Goal: Task Accomplishment & Management: Manage account settings

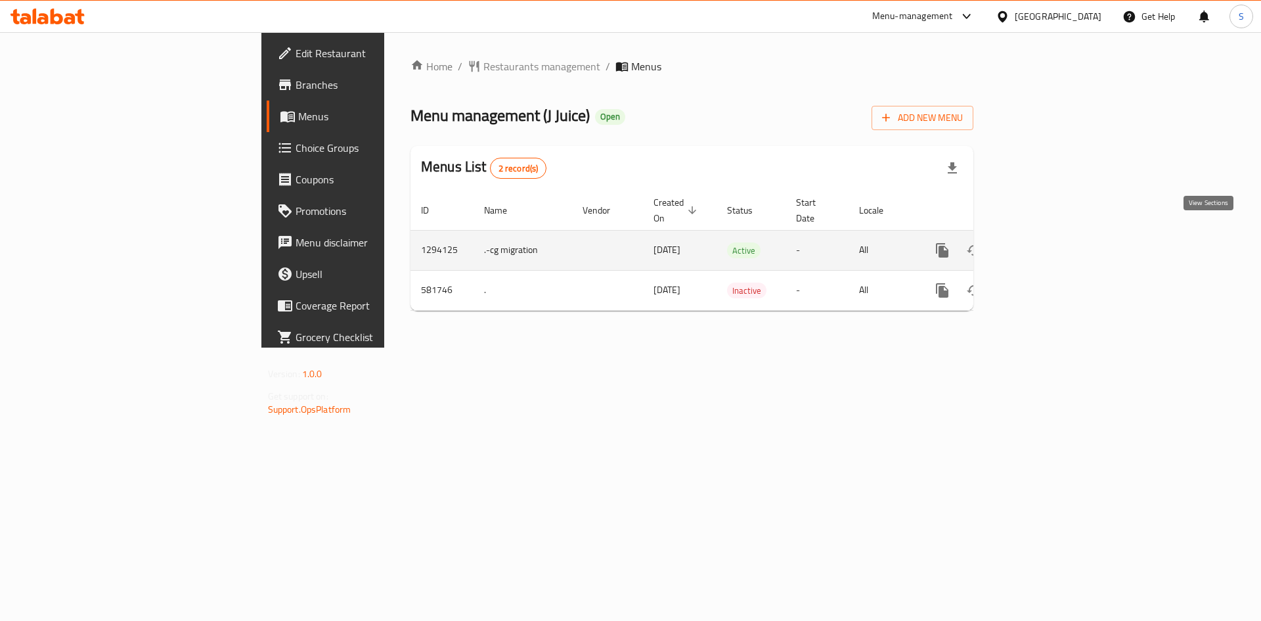
click at [1045, 242] on icon "enhanced table" at bounding box center [1037, 250] width 16 height 16
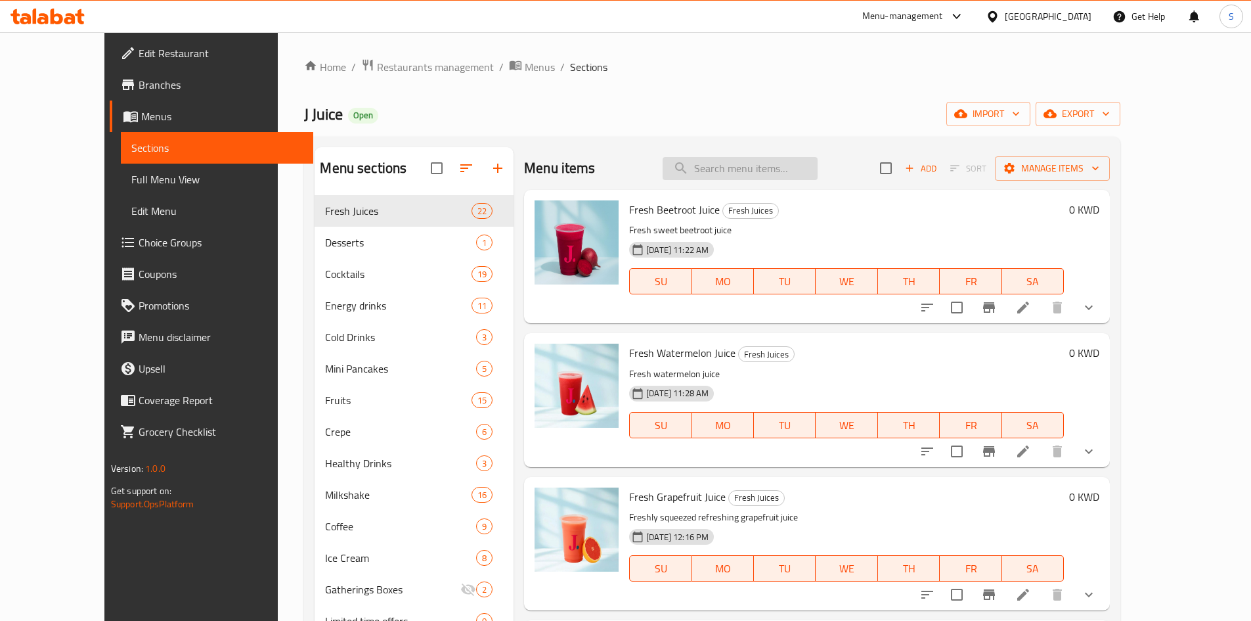
click at [775, 175] on input "search" at bounding box center [740, 168] width 155 height 23
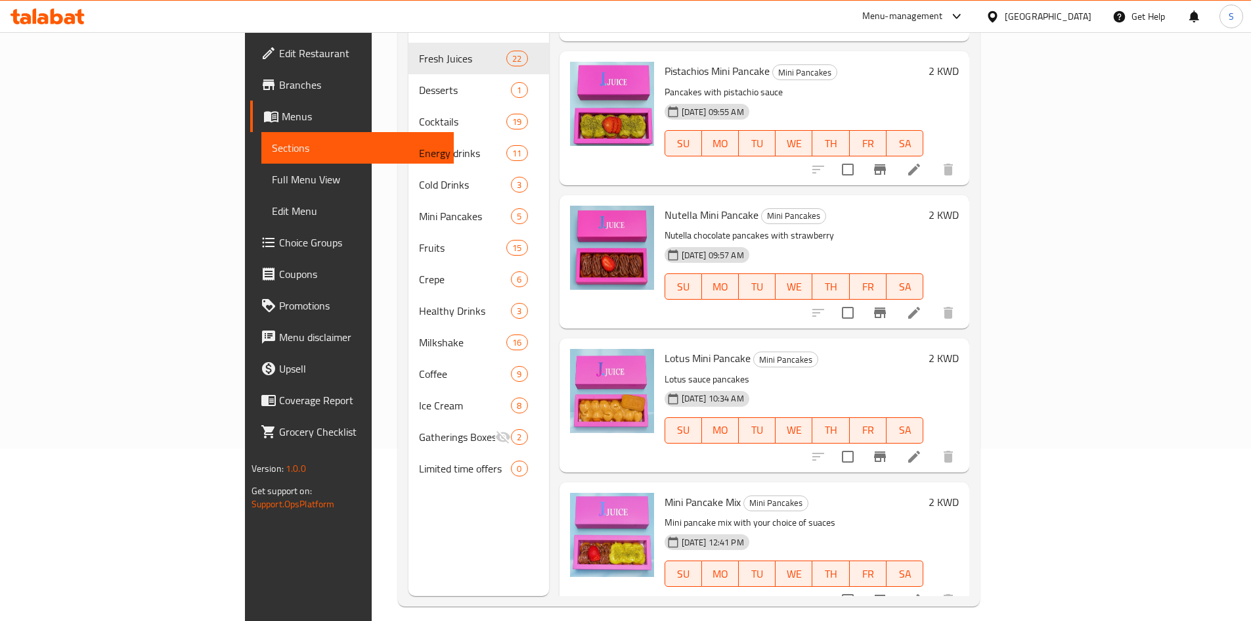
scroll to position [184, 0]
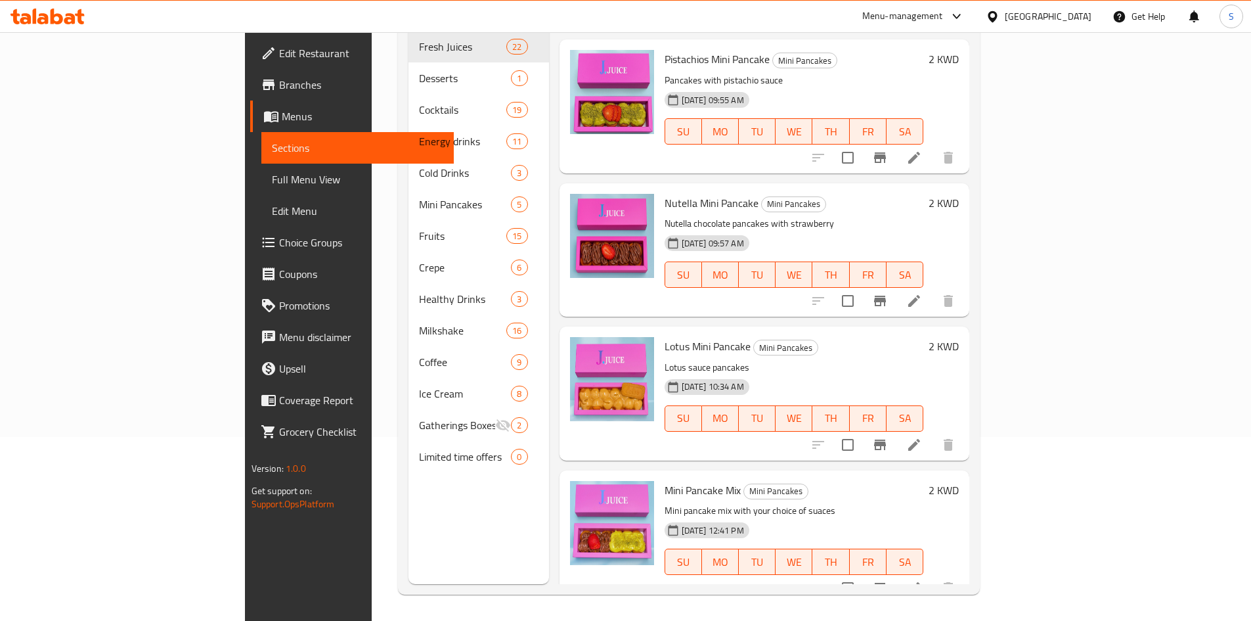
type input "mini pan"
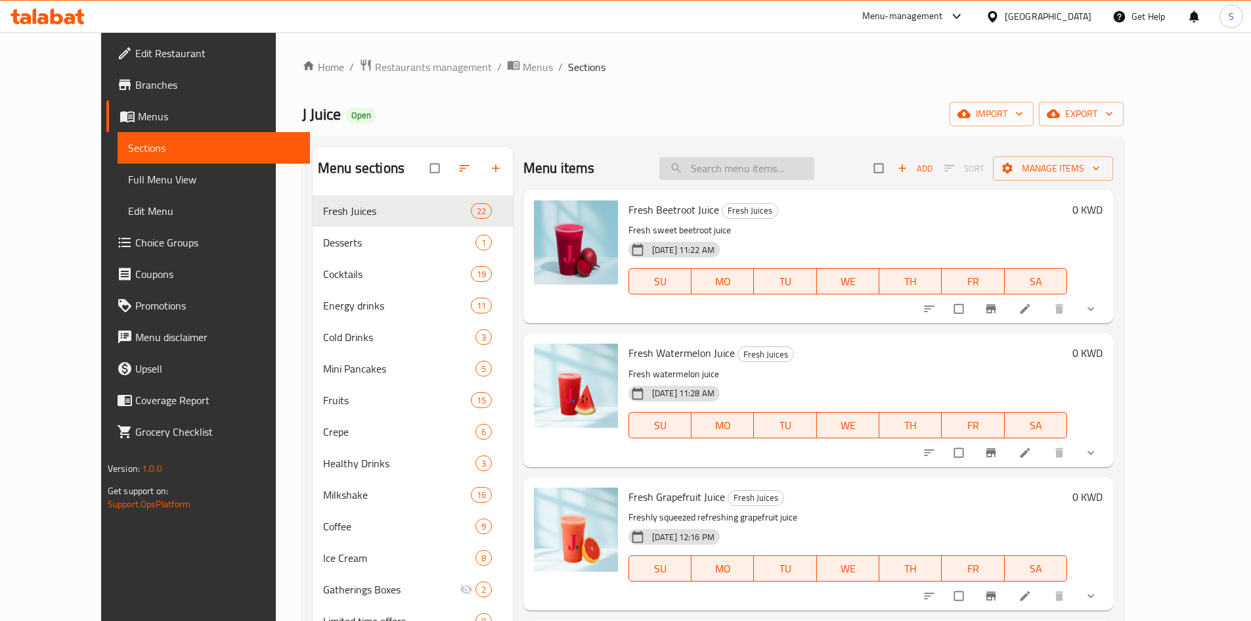
click at [779, 179] on input "search" at bounding box center [737, 168] width 155 height 23
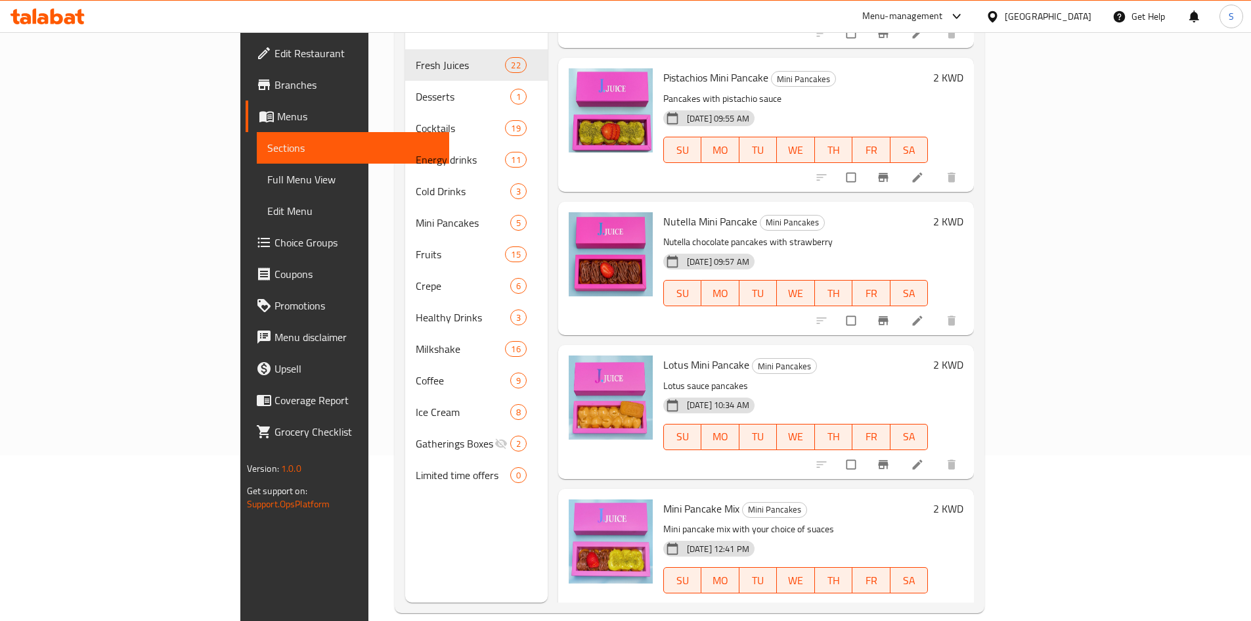
scroll to position [184, 0]
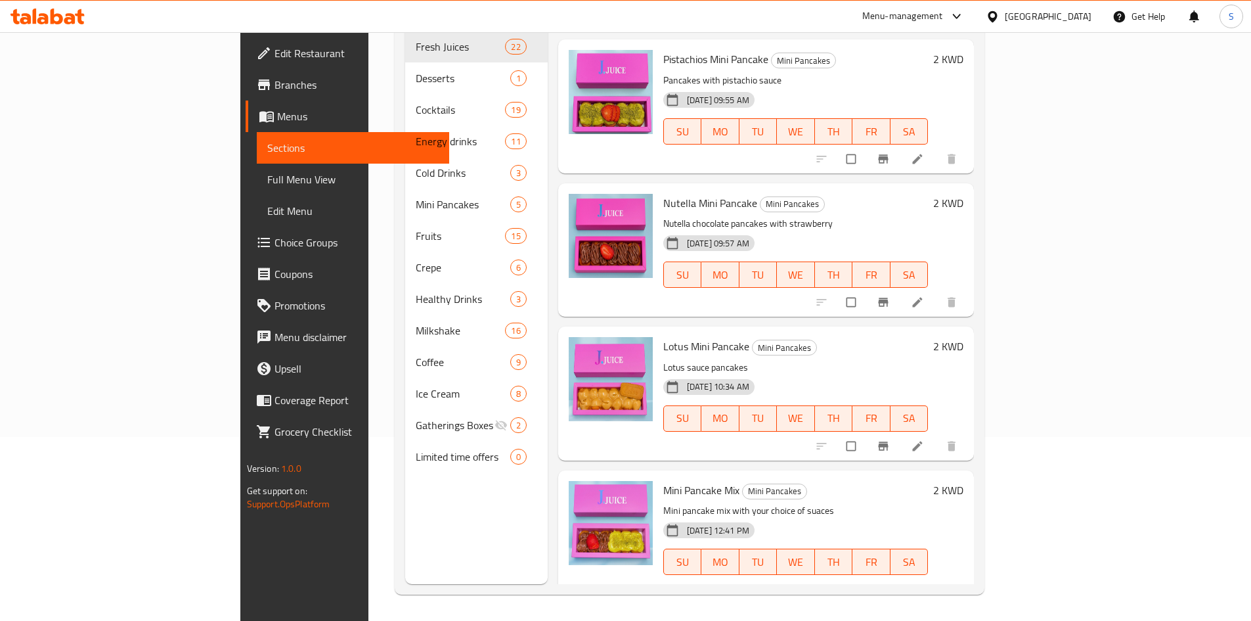
type input "mini panca"
click at [893, 583] on icon at bounding box center [886, 589] width 13 height 13
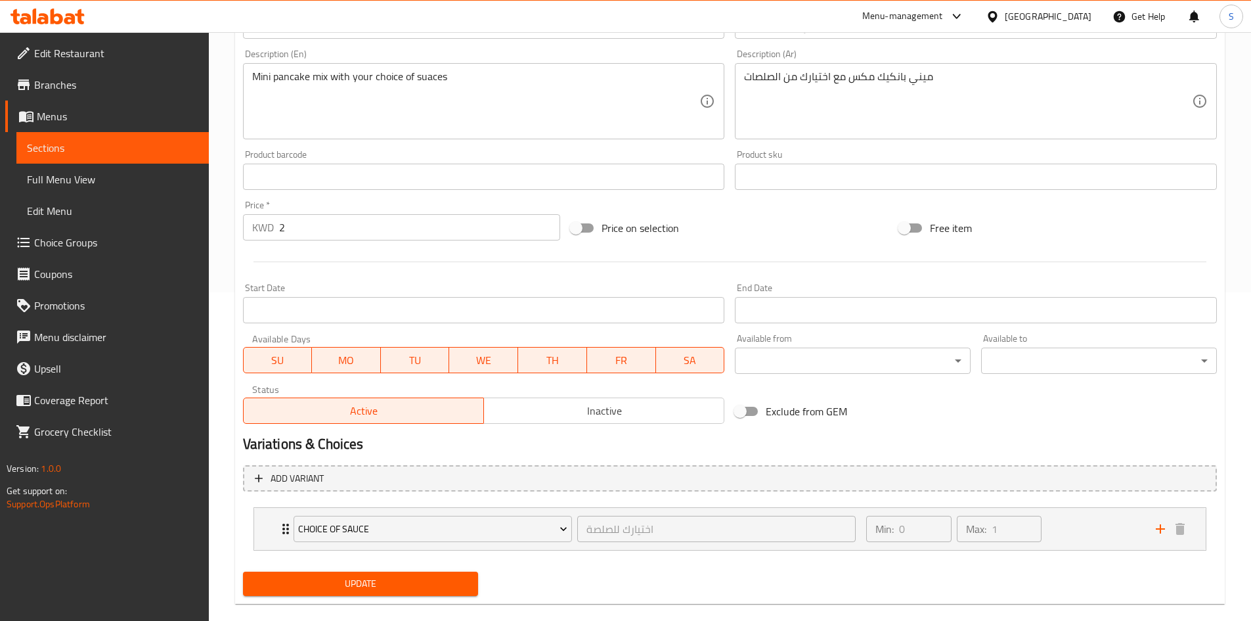
scroll to position [348, 0]
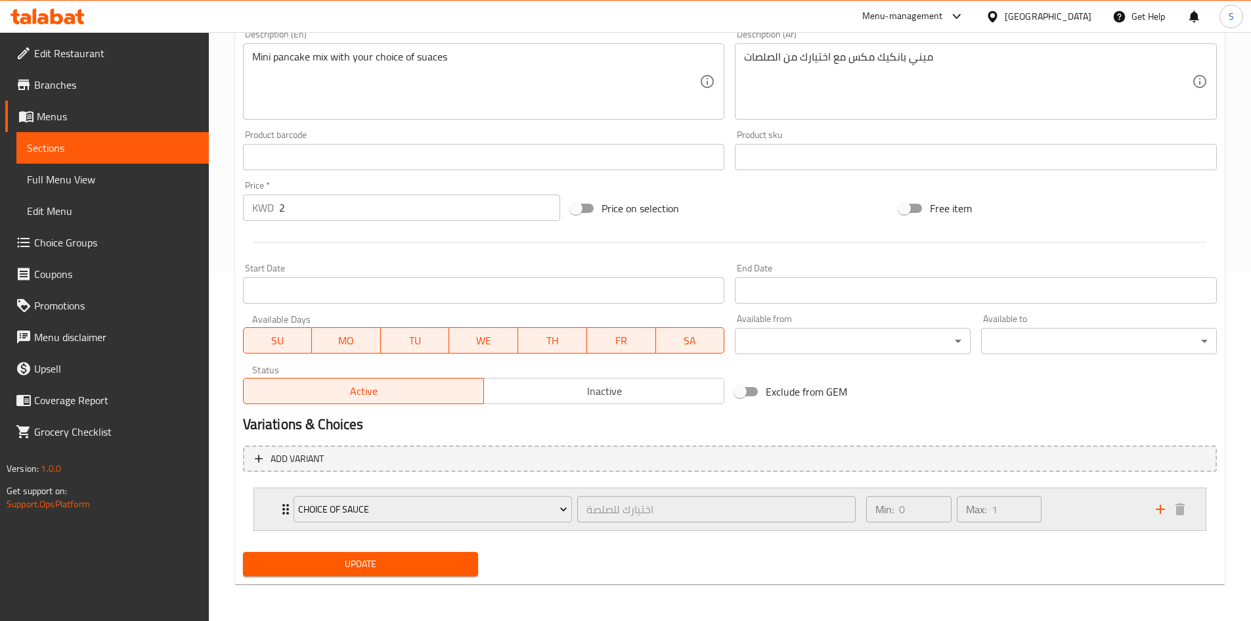
click at [275, 503] on div "Choice of sauce اختيارك للصلصة ​ Min: 0 ​ Max: 1 ​" at bounding box center [730, 509] width 952 height 42
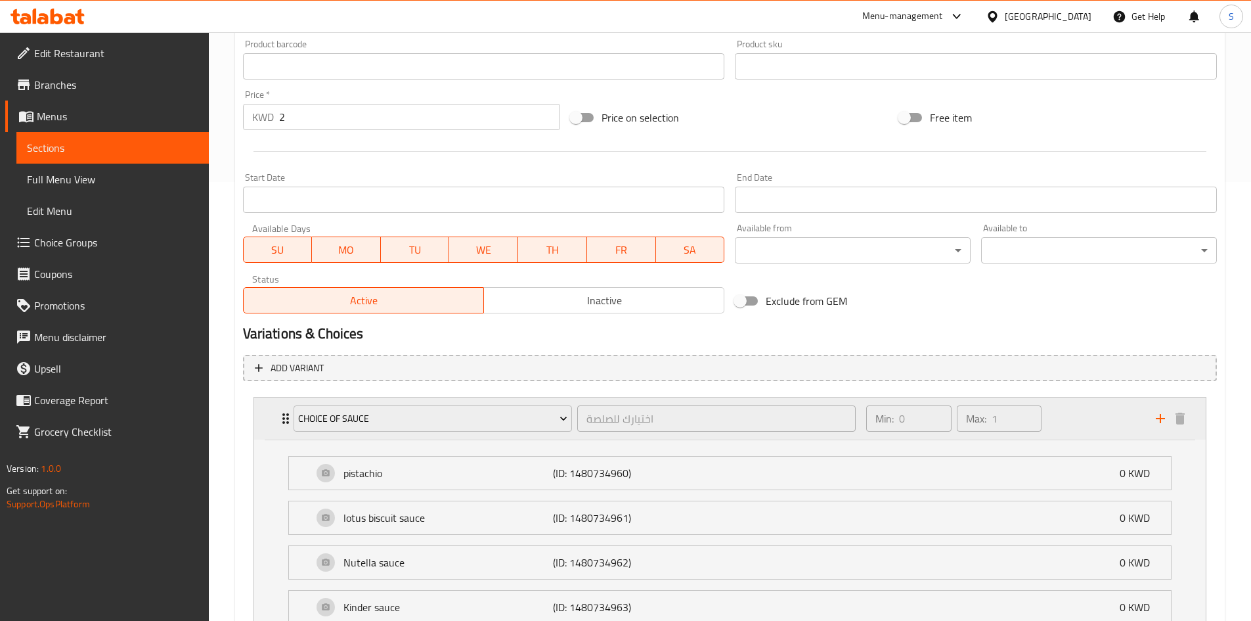
scroll to position [554, 0]
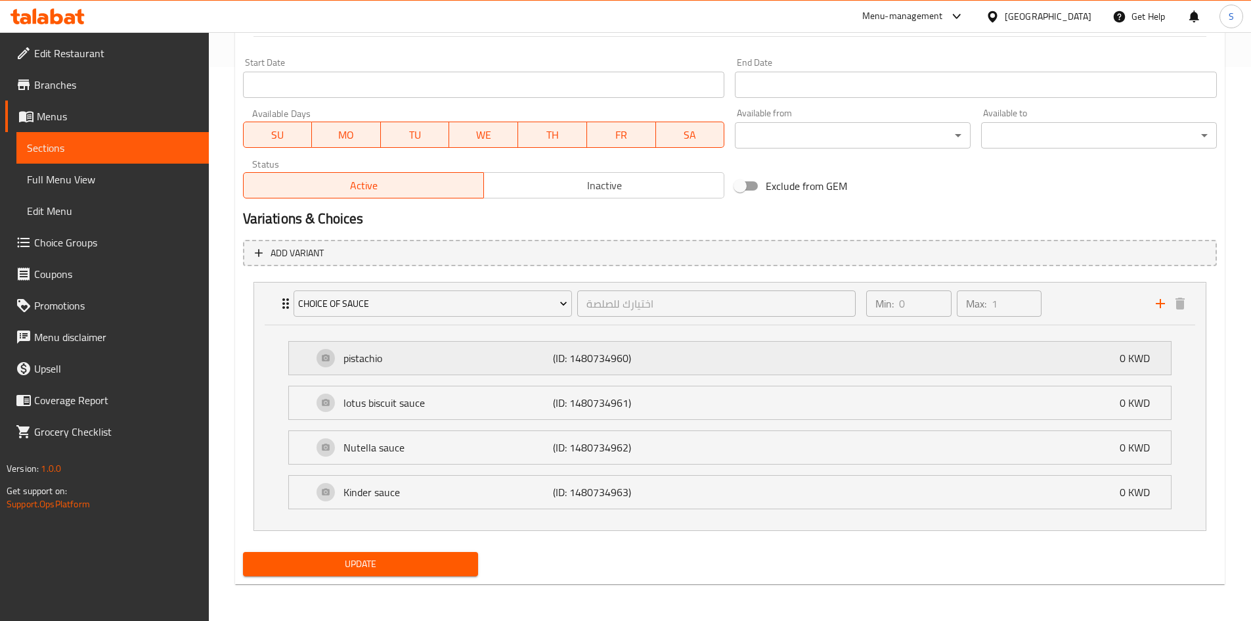
click at [420, 361] on p "pistachio" at bounding box center [449, 358] width 210 height 16
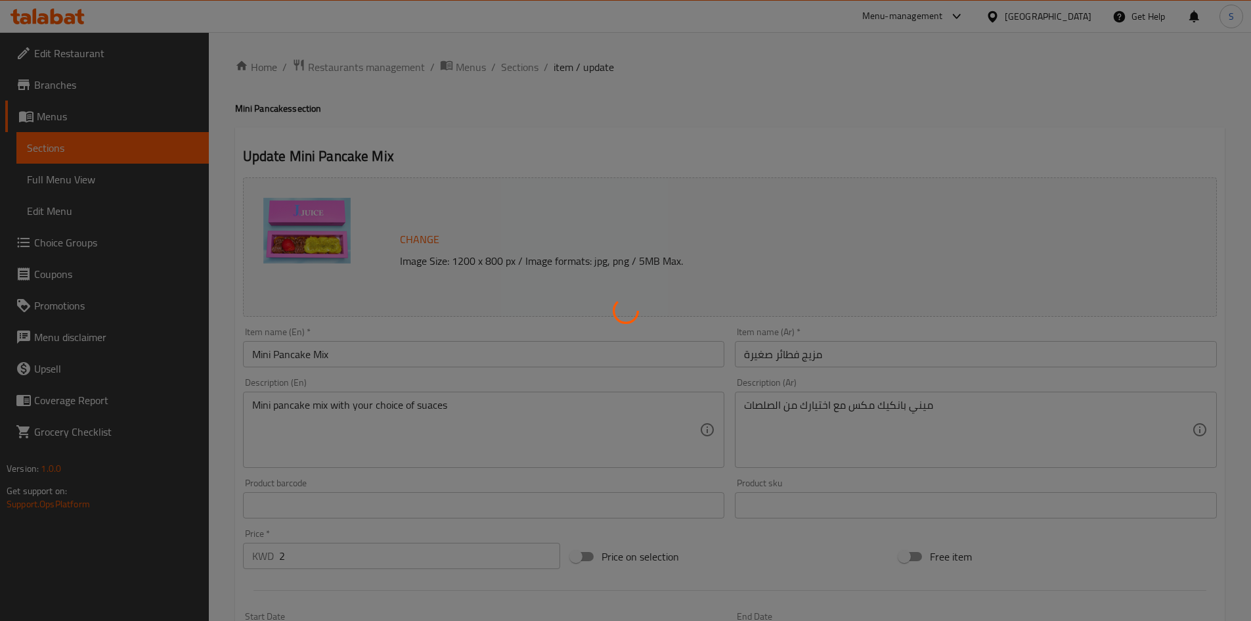
click at [99, 240] on div at bounding box center [625, 310] width 1251 height 621
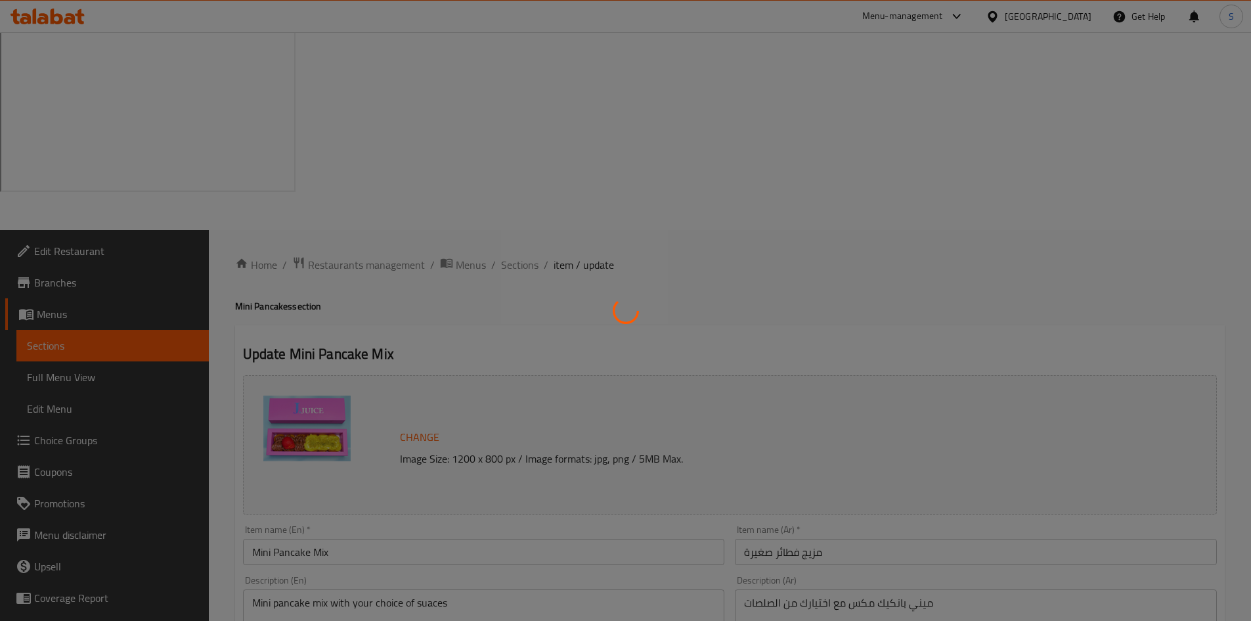
click at [79, 240] on div at bounding box center [625, 310] width 1251 height 621
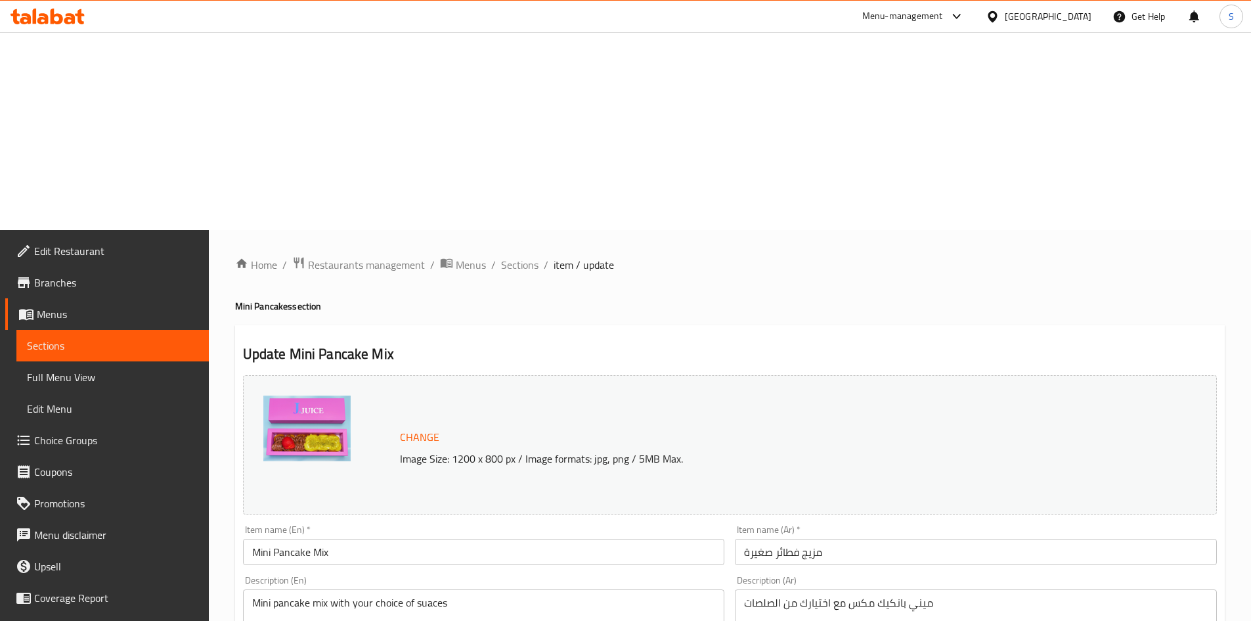
click at [79, 432] on span "Choice Groups" at bounding box center [116, 440] width 164 height 16
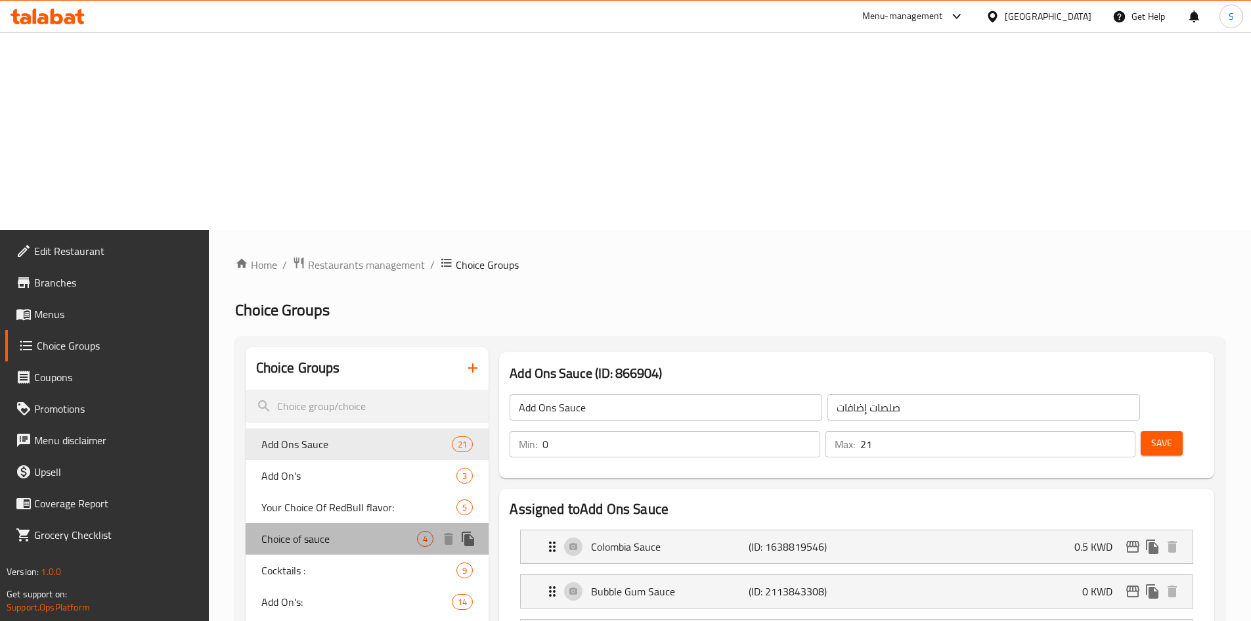
click at [344, 531] on span "Choice of sauce" at bounding box center [339, 539] width 156 height 16
type input "Choice of sauce"
type input "اختيارك للصلصة"
type input "1"
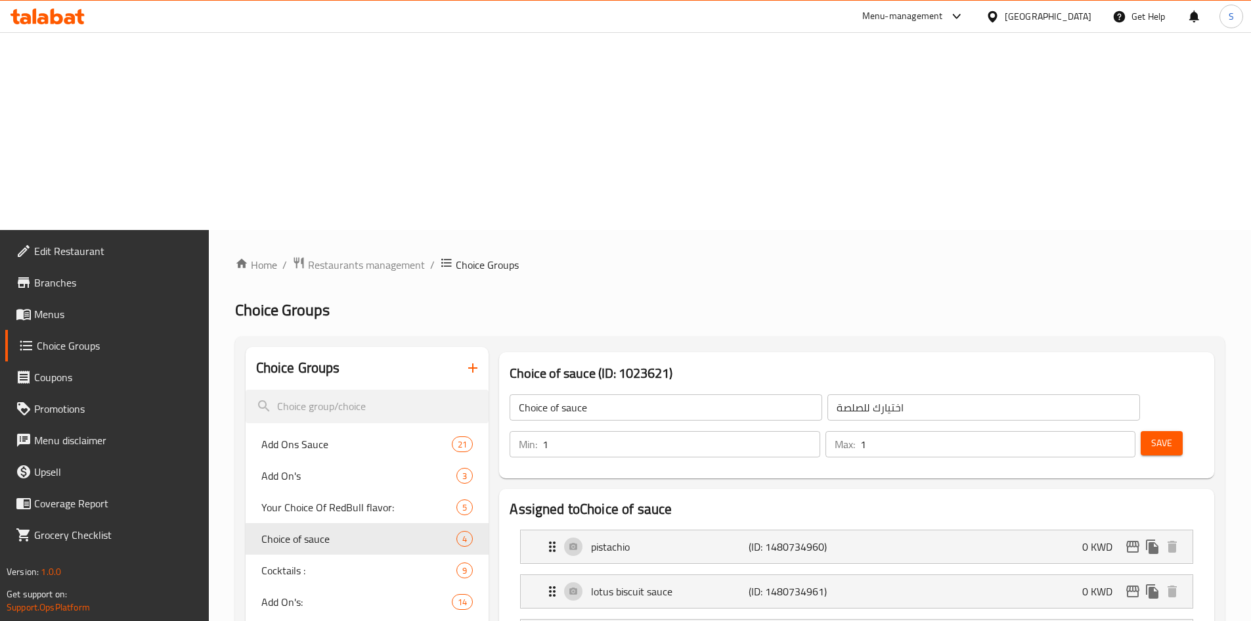
type input "1"
click at [820, 431] on input "1" at bounding box center [681, 444] width 277 height 26
click at [1152, 435] on span "Save" at bounding box center [1162, 443] width 21 height 16
click at [1148, 212] on div at bounding box center [625, 310] width 1251 height 621
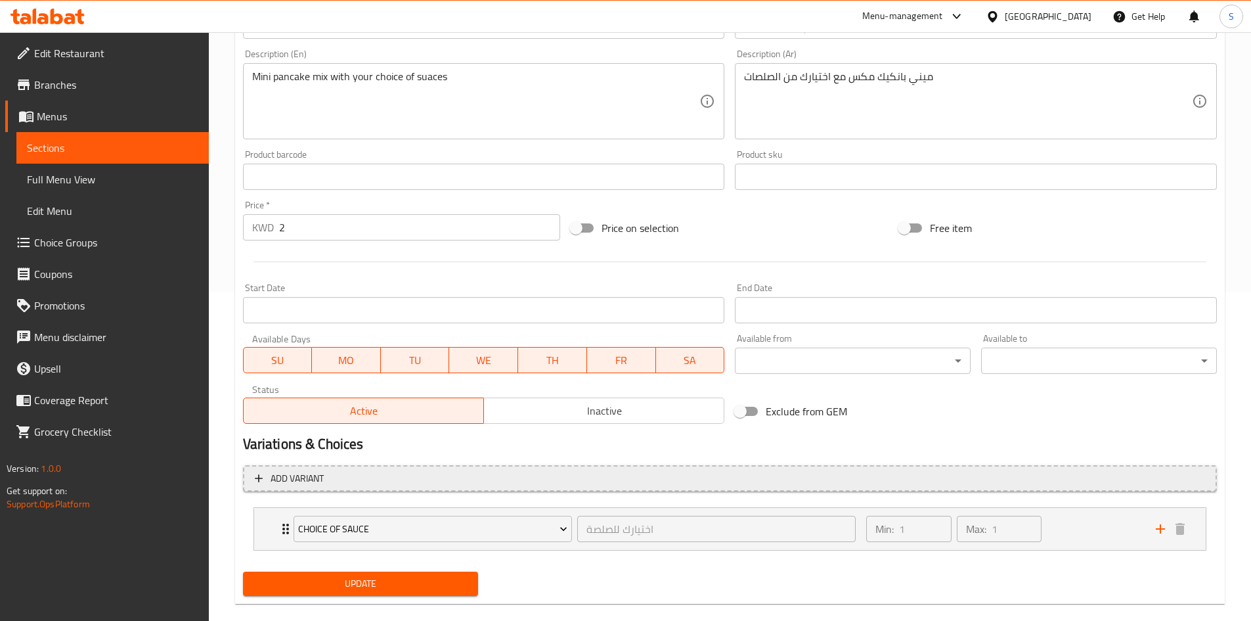
scroll to position [348, 0]
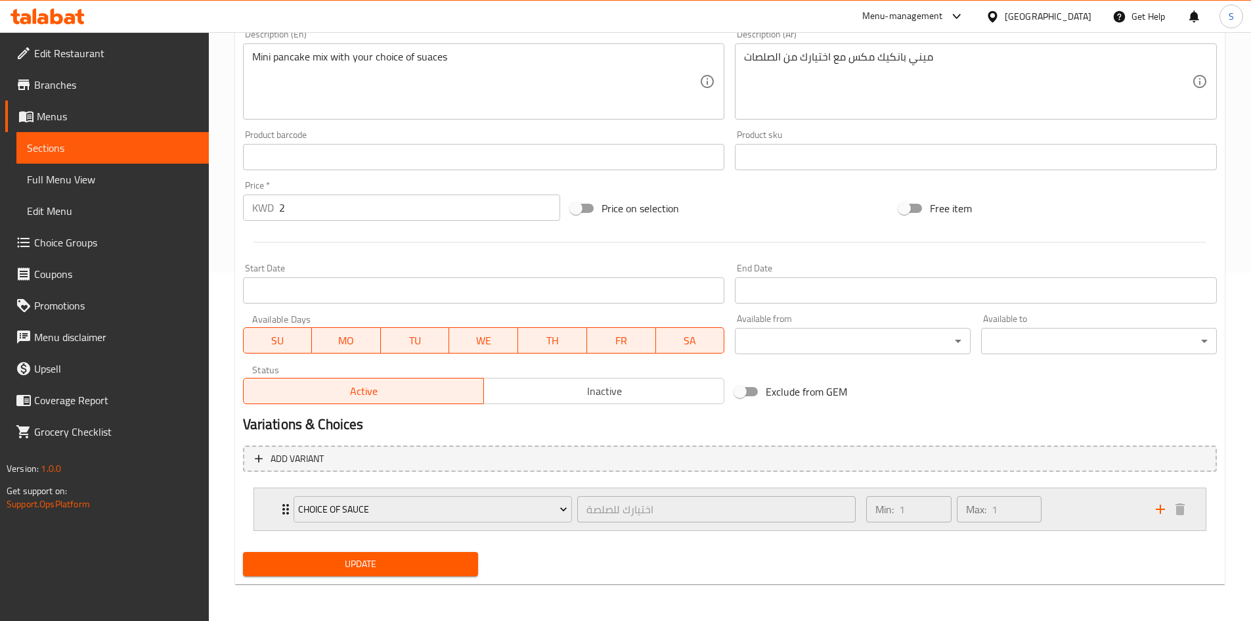
click at [263, 516] on div "Choice of sauce اختيارك للصلصة ​ Min: 1 ​ Max: 1 ​" at bounding box center [730, 509] width 952 height 42
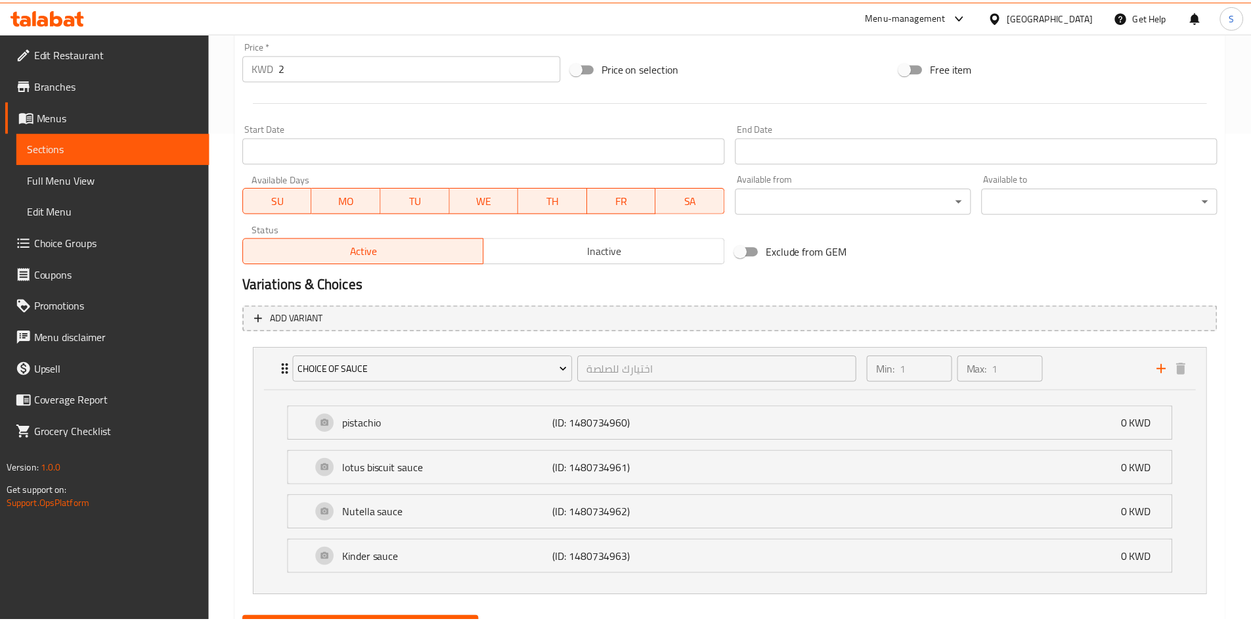
scroll to position [554, 0]
